Goal: Information Seeking & Learning: Learn about a topic

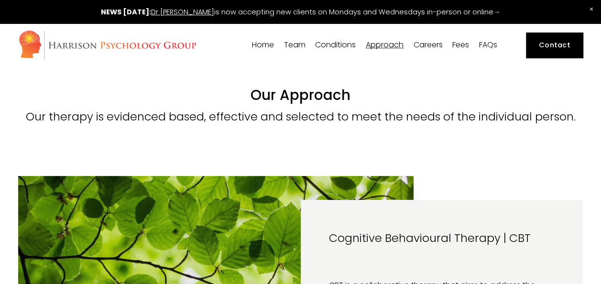
click at [0, 0] on span "[PERSON_NAME]" at bounding box center [0, 0] width 0 height 0
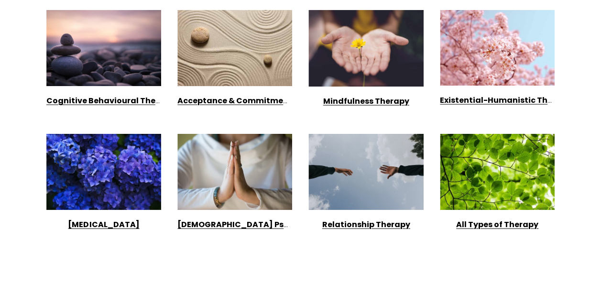
scroll to position [946, 0]
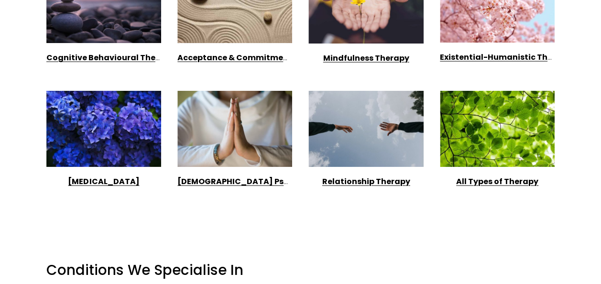
click at [460, 127] on div at bounding box center [497, 129] width 115 height 77
click at [491, 176] on strong "All Types of Therapy" at bounding box center [498, 181] width 82 height 11
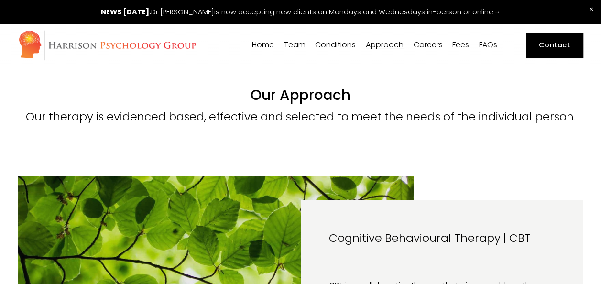
click at [132, 46] on img at bounding box center [107, 45] width 178 height 31
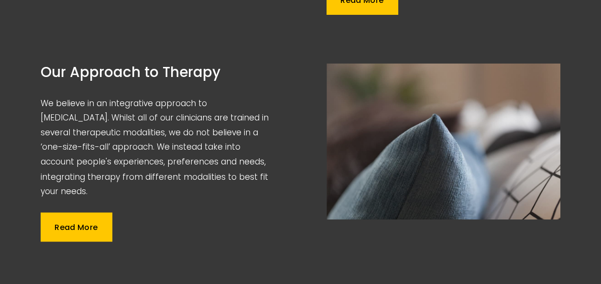
scroll to position [732, 0]
click at [77, 212] on link "Read More" at bounding box center [76, 226] width 71 height 29
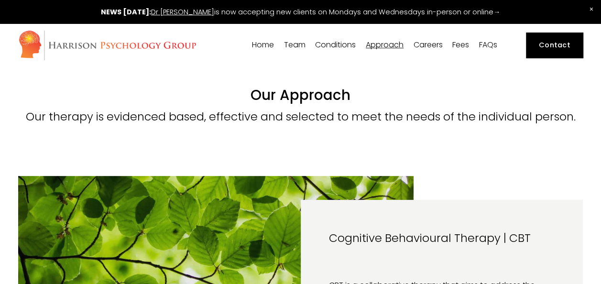
click at [0, 0] on span "Cognitive Analytic Therapy" at bounding box center [0, 0] width 0 height 0
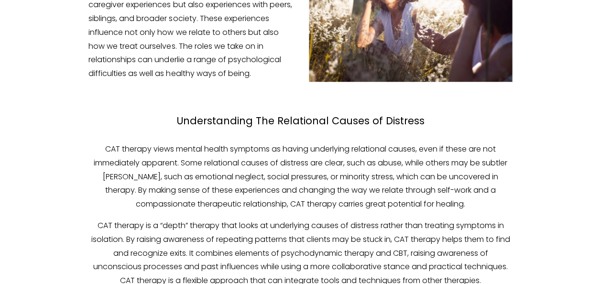
scroll to position [542, 0]
